Goal: Book appointment/travel/reservation

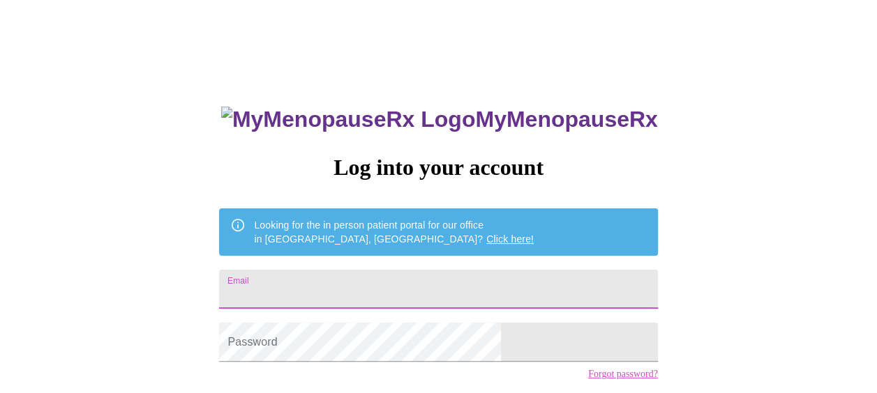
click at [455, 291] on input "Email" at bounding box center [438, 289] width 438 height 39
type input "[EMAIL_ADDRESS][DOMAIN_NAME]"
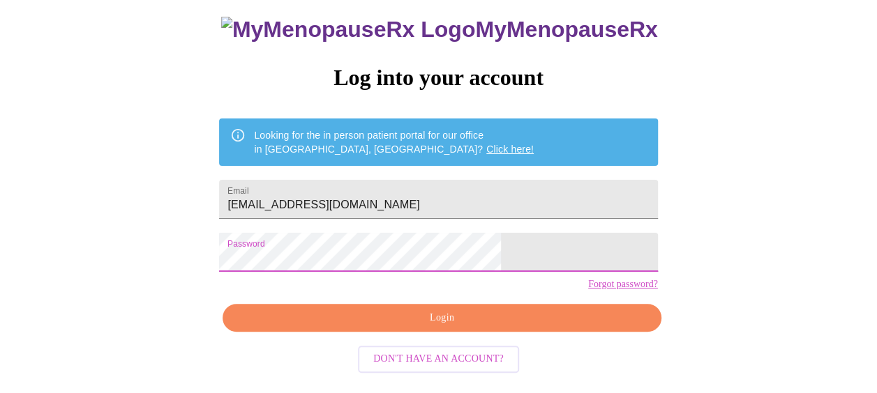
scroll to position [100, 0]
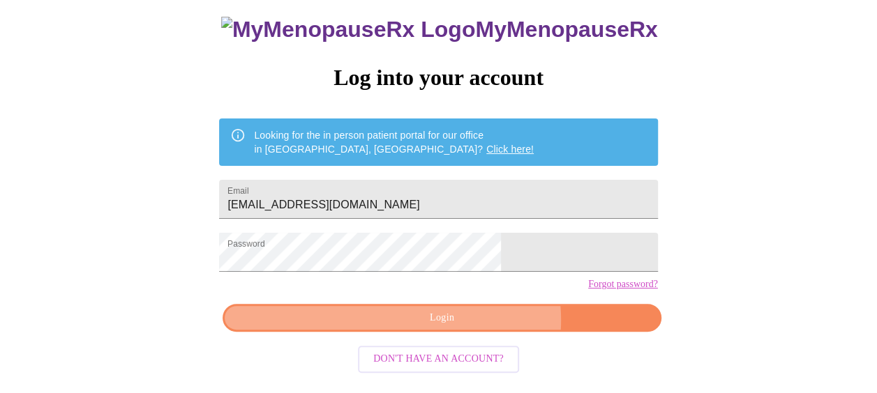
click at [470, 327] on span "Login" at bounding box center [442, 318] width 406 height 17
click at [428, 327] on span "Login" at bounding box center [442, 318] width 406 height 17
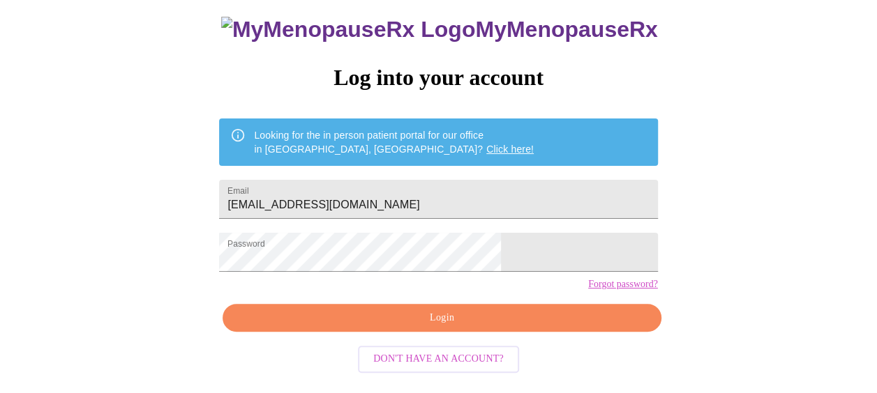
click at [588, 290] on link "Forgot password?" at bounding box center [623, 284] width 70 height 11
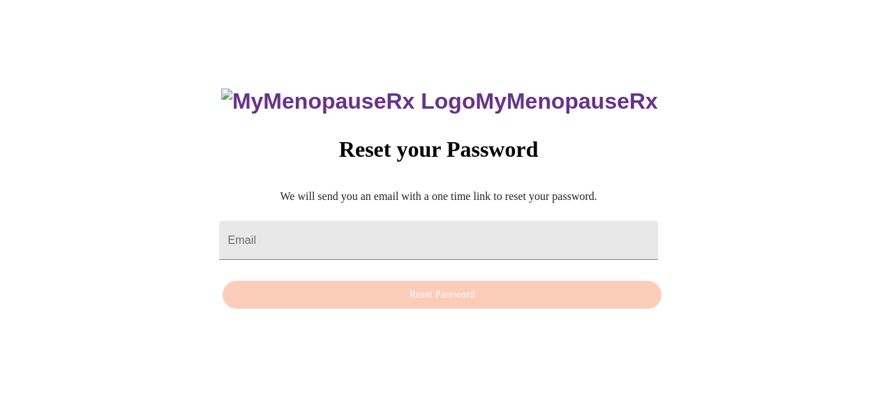
scroll to position [14, 0]
click at [490, 226] on input "Email" at bounding box center [438, 240] width 438 height 39
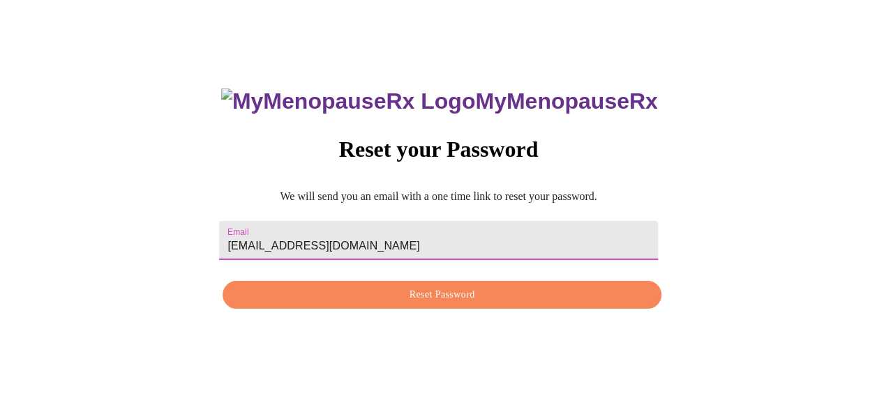
type input "[EMAIL_ADDRESS][DOMAIN_NAME]"
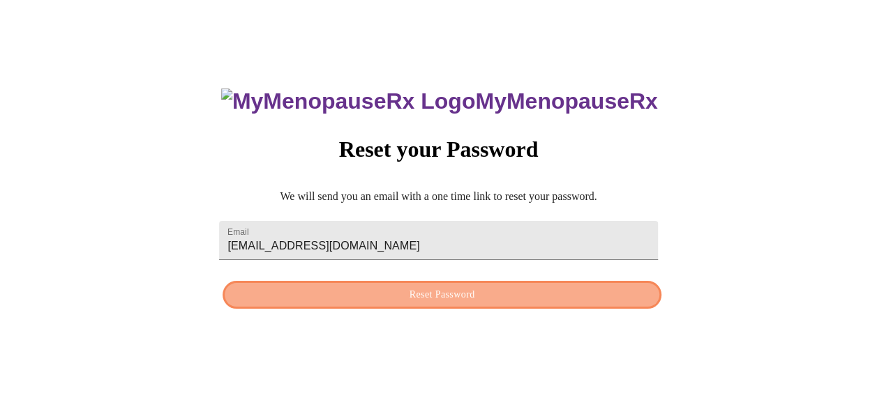
click at [495, 297] on span "Reset Password" at bounding box center [442, 295] width 406 height 17
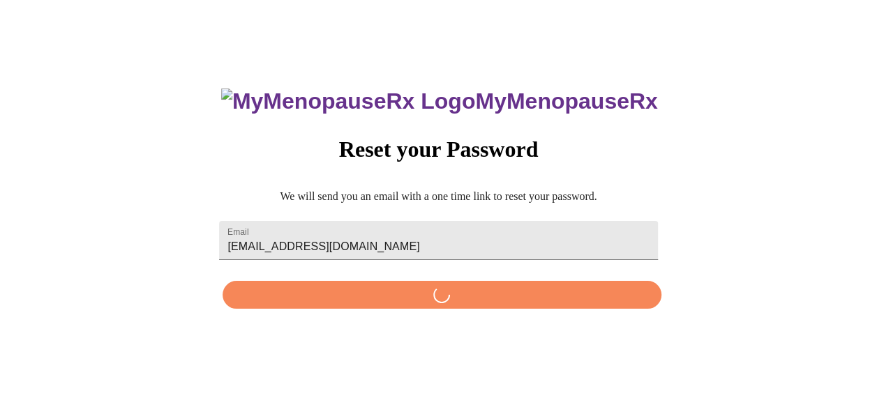
scroll to position [0, 0]
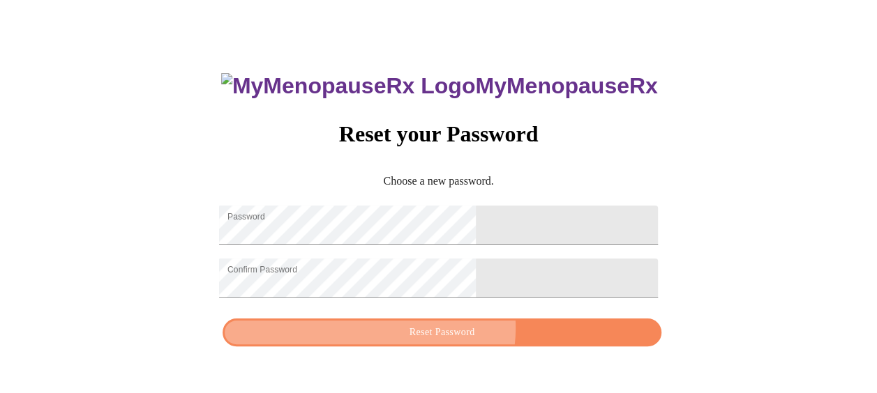
click at [459, 338] on span "Reset Password" at bounding box center [442, 332] width 406 height 17
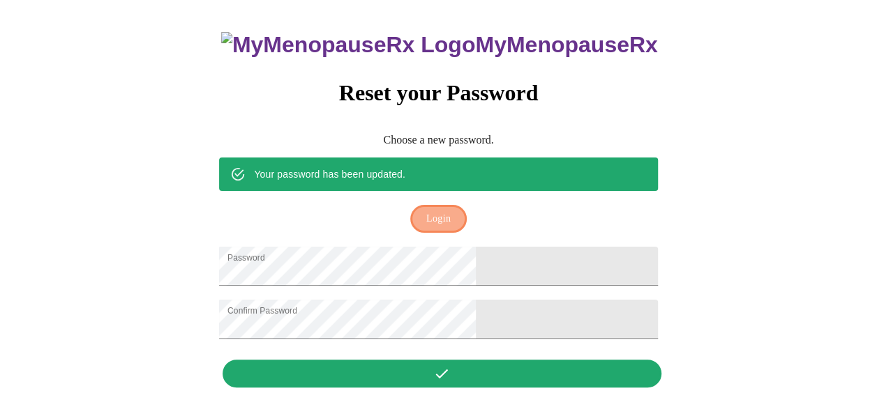
click at [448, 211] on span "Login" at bounding box center [438, 219] width 24 height 17
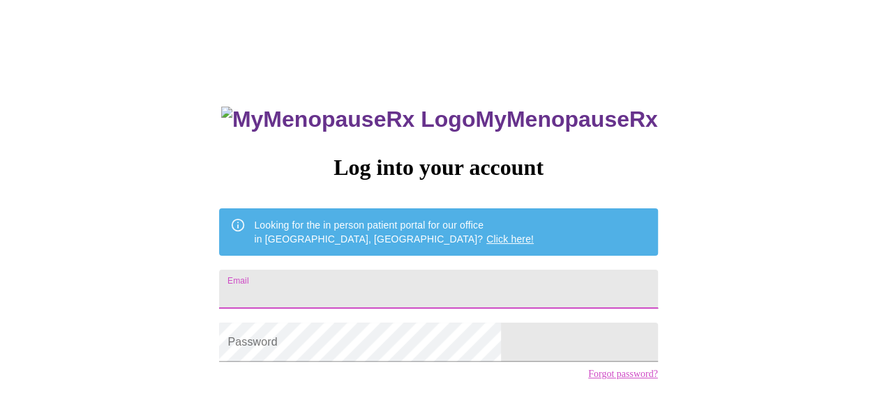
click at [425, 280] on input "Email" at bounding box center [438, 289] width 438 height 39
type input "[EMAIL_ADDRESS][DOMAIN_NAME]"
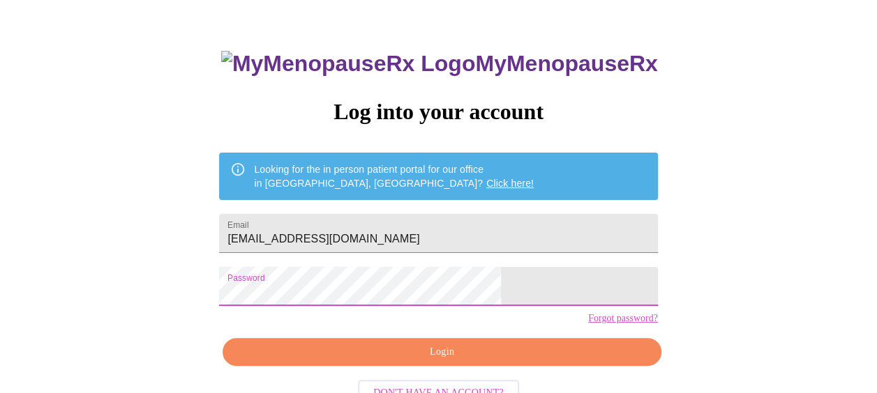
scroll to position [84, 0]
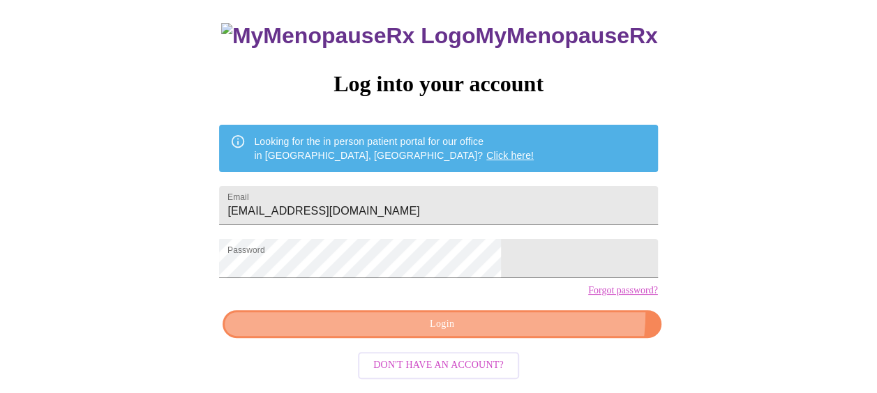
click at [512, 336] on button "Login" at bounding box center [441, 324] width 438 height 29
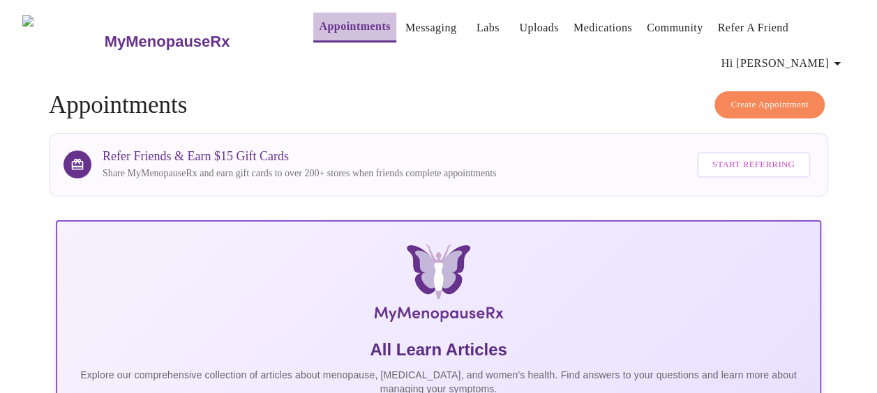
click at [339, 18] on link "Appointments" at bounding box center [354, 27] width 71 height 20
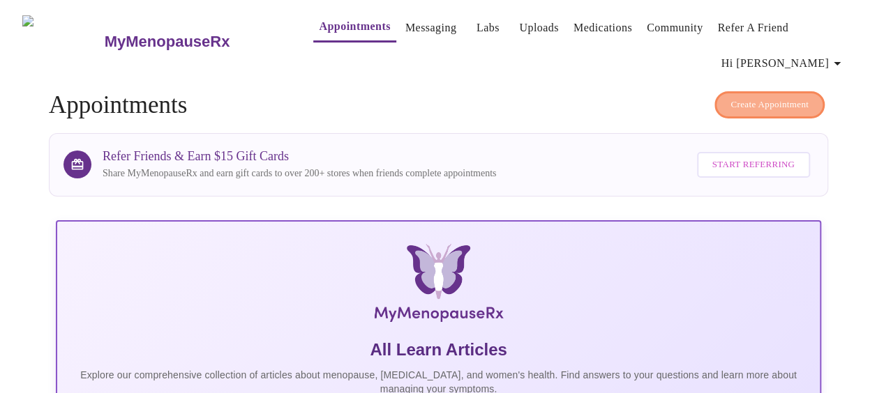
click at [755, 100] on span "Create Appointment" at bounding box center [769, 105] width 78 height 16
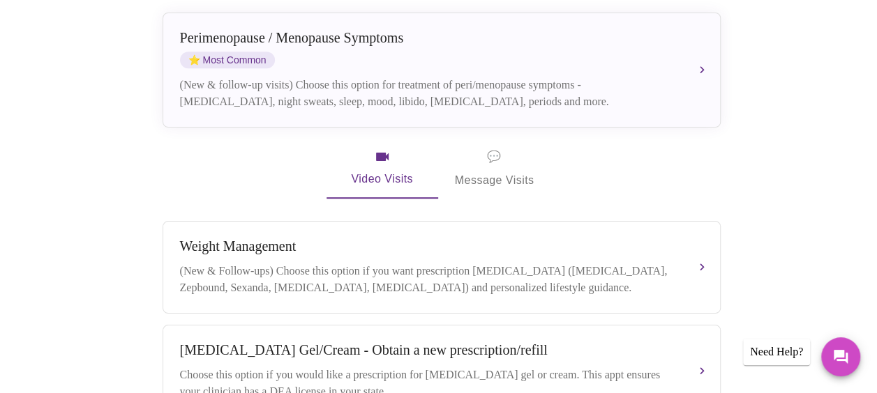
scroll to position [363, 0]
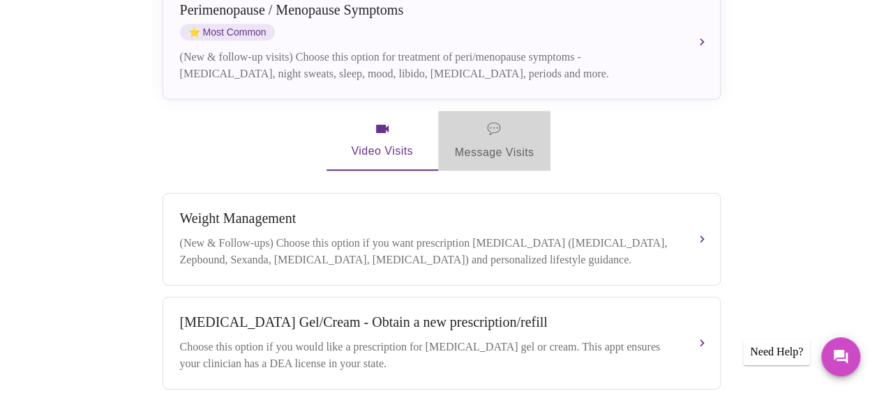
click at [492, 119] on span "💬" at bounding box center [494, 129] width 14 height 20
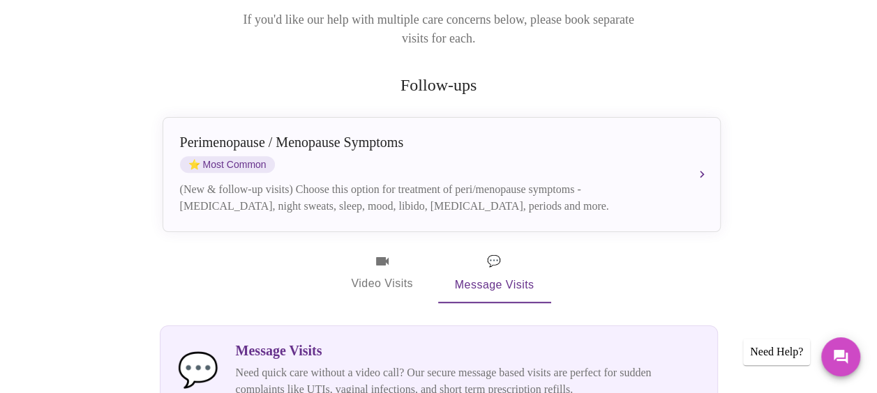
scroll to position [211, 0]
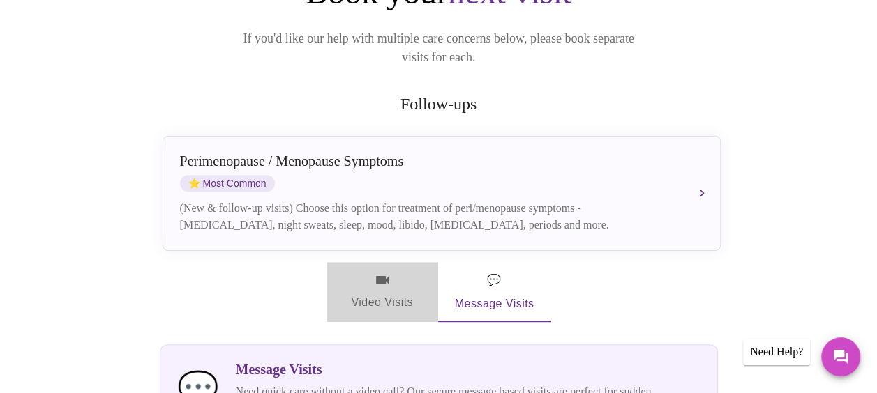
click at [382, 272] on icon "button" at bounding box center [382, 280] width 17 height 17
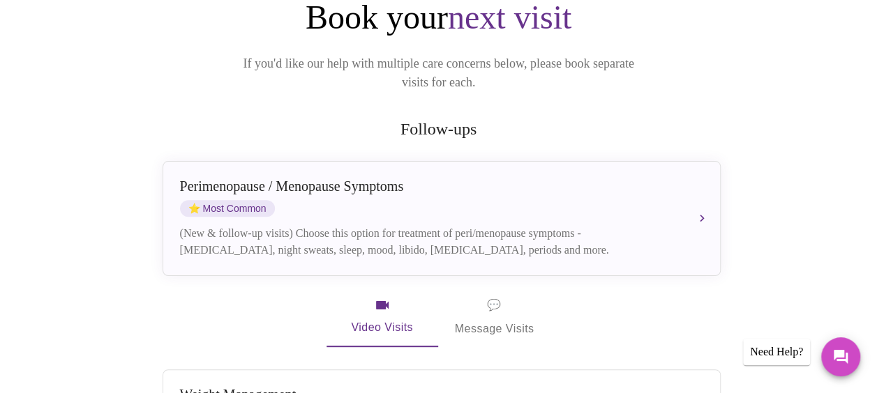
scroll to position [163, 0]
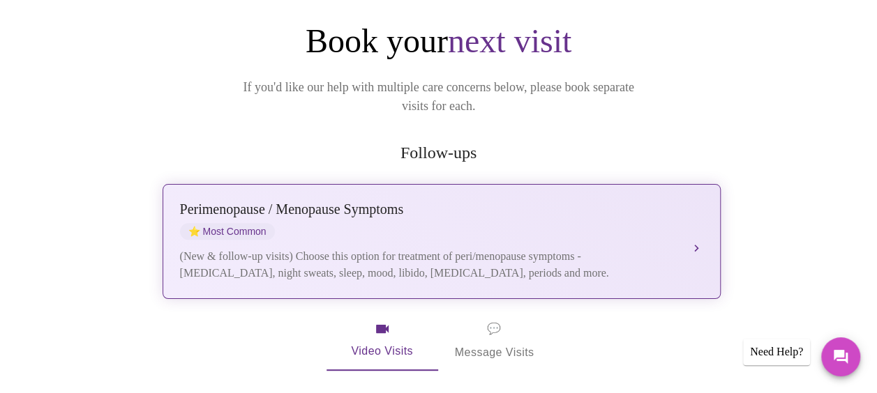
click at [696, 223] on button "[MEDICAL_DATA] / Menopause Symptoms ⭐ Most Common (New & follow-up visits) Choo…" at bounding box center [442, 241] width 558 height 115
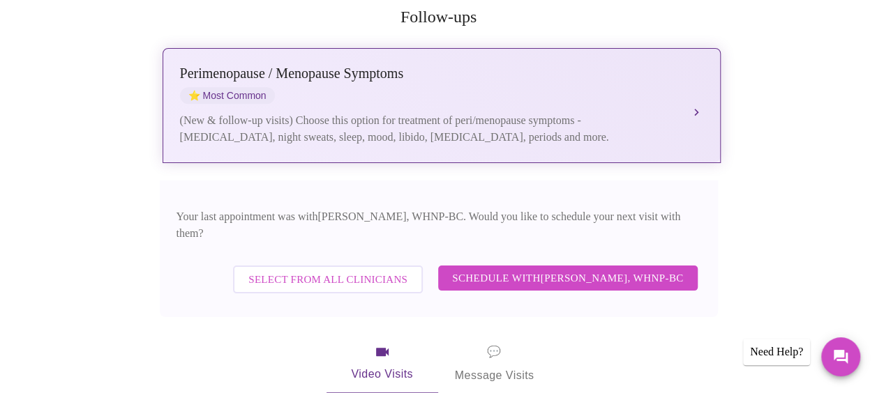
scroll to position [302, 0]
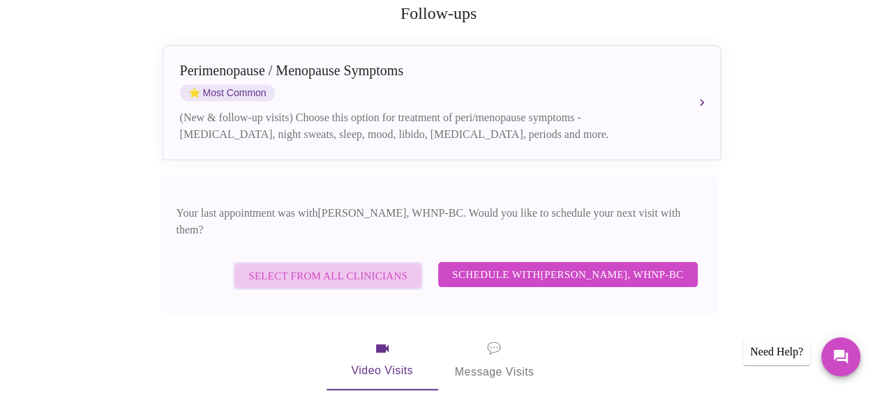
click at [391, 267] on span "Select from All Clinicians" at bounding box center [327, 276] width 159 height 18
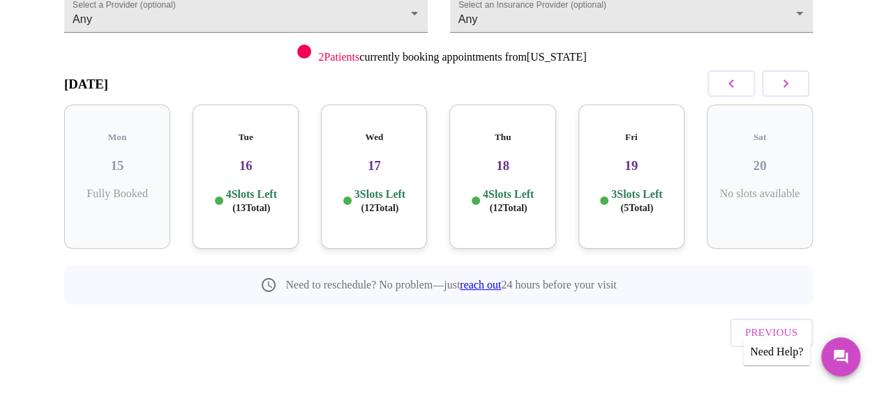
click at [244, 134] on div "Tue 16 4 Slots Left ( 13 Total)" at bounding box center [246, 177] width 106 height 144
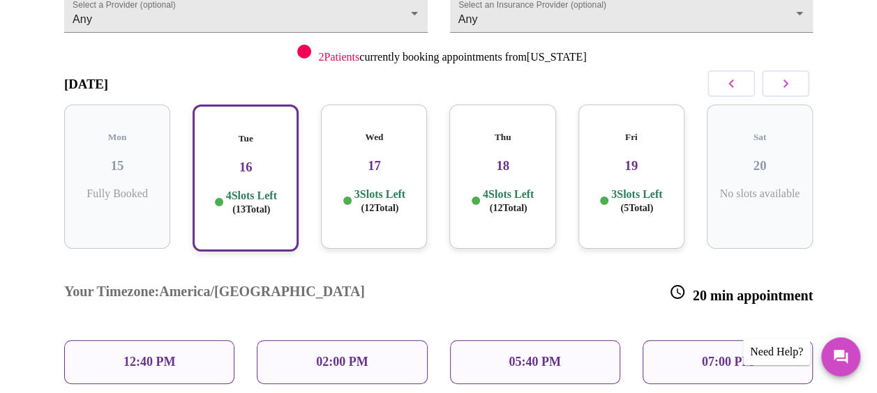
click at [173, 340] on div "12:40 PM" at bounding box center [149, 362] width 170 height 44
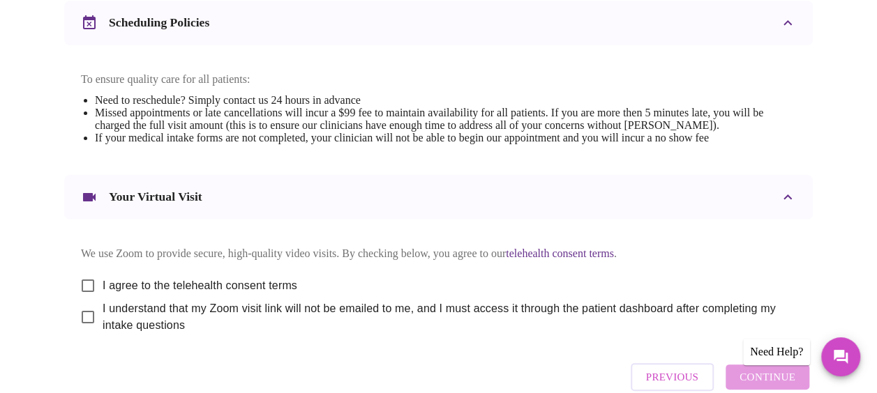
scroll to position [557, 0]
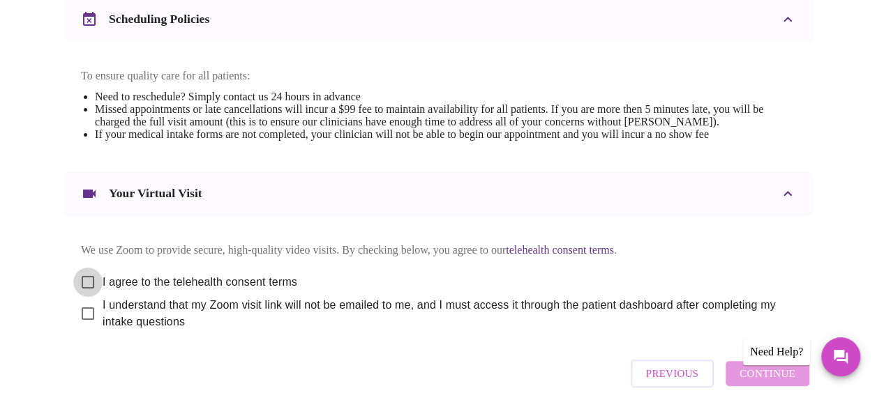
click at [82, 289] on input "I agree to the telehealth consent terms" at bounding box center [87, 282] width 29 height 29
checkbox input "true"
click at [82, 329] on input "I understand that my Zoom visit link will not be emailed to me, and I must acce…" at bounding box center [87, 313] width 29 height 29
checkbox input "true"
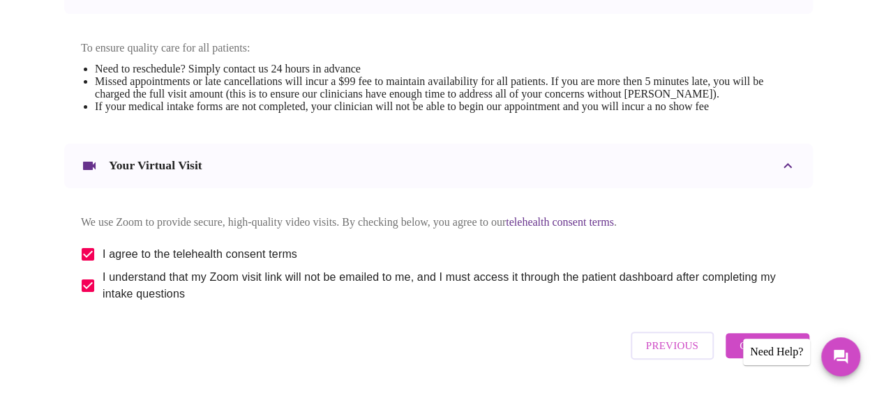
scroll to position [613, 0]
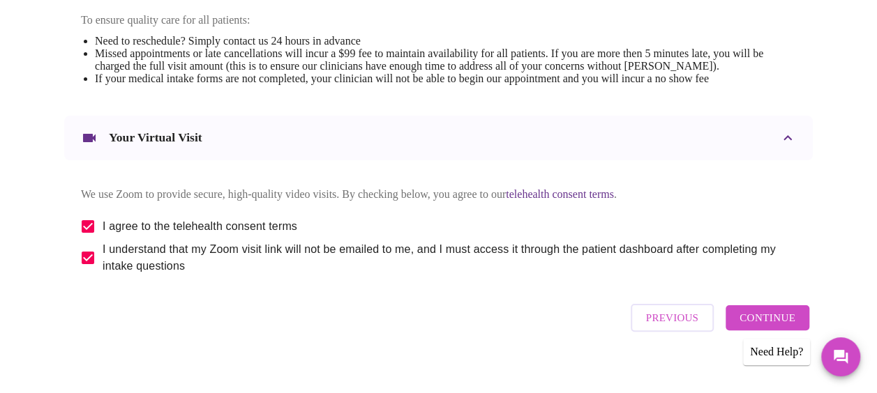
click at [781, 327] on span "Continue" at bounding box center [767, 318] width 56 height 18
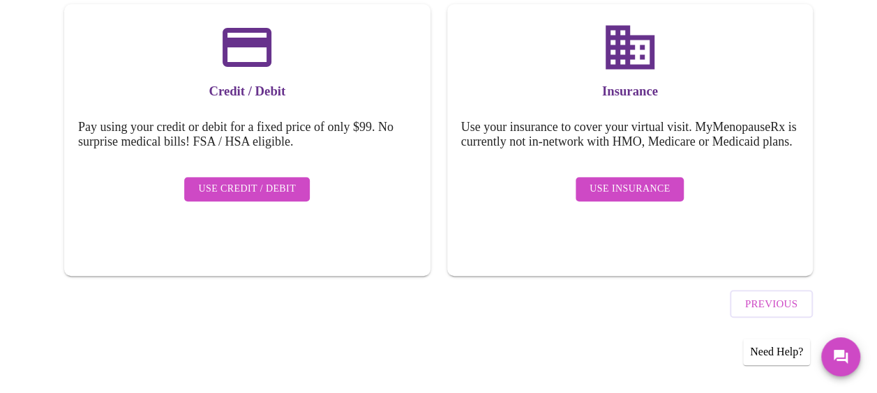
scroll to position [219, 0]
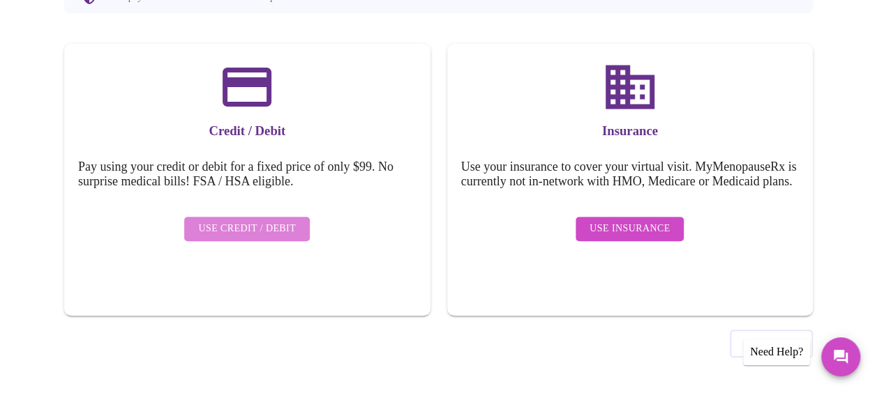
click at [264, 220] on span "Use Credit / Debit" at bounding box center [247, 228] width 98 height 17
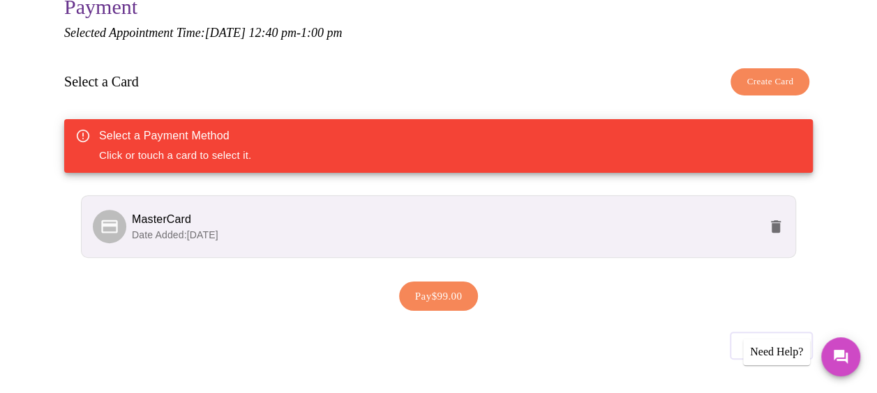
scroll to position [167, 0]
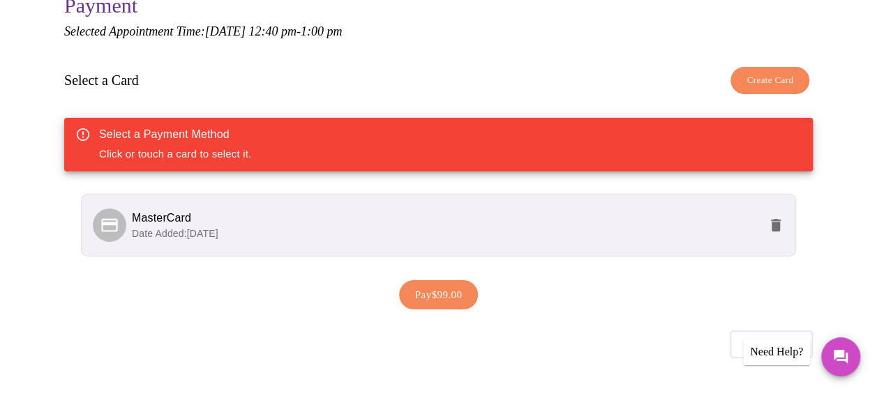
click at [462, 202] on li "MasterCard Date Added: [DATE]" at bounding box center [438, 225] width 715 height 63
click at [109, 226] on icon at bounding box center [110, 226] width 20 height 20
click at [435, 292] on span "Pay $99.00" at bounding box center [438, 295] width 47 height 18
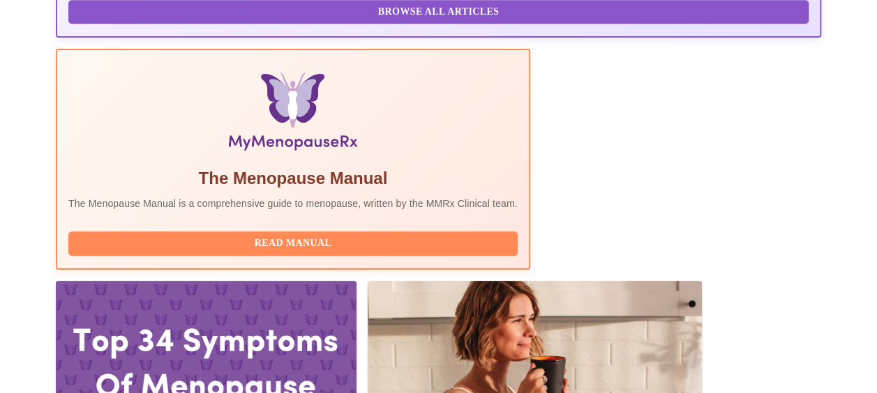
scroll to position [418, 0]
